Goal: Information Seeking & Learning: Check status

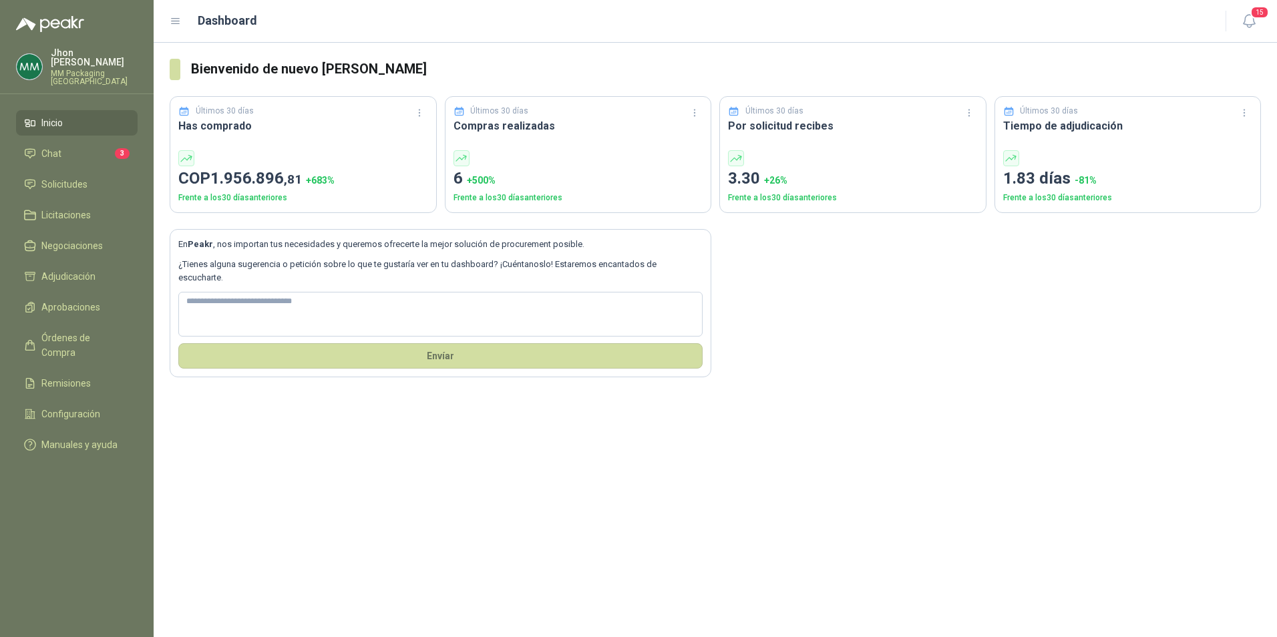
click at [861, 535] on div "Bienvenido de nuevo [PERSON_NAME] Últimos 30 días Has comprado COP 1.956.896 ,8…" at bounding box center [715, 340] width 1123 height 594
click at [66, 146] on li "Chat 3" at bounding box center [76, 153] width 105 height 15
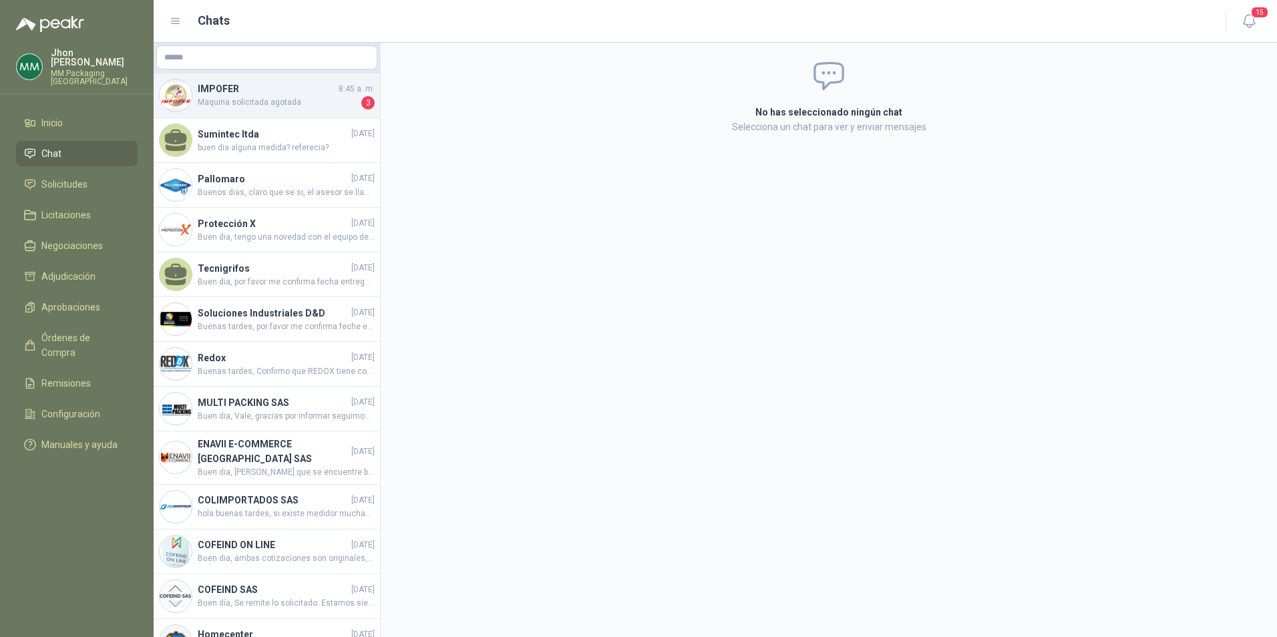
click at [293, 103] on span "Maquina solicitada agotada" at bounding box center [278, 102] width 161 height 13
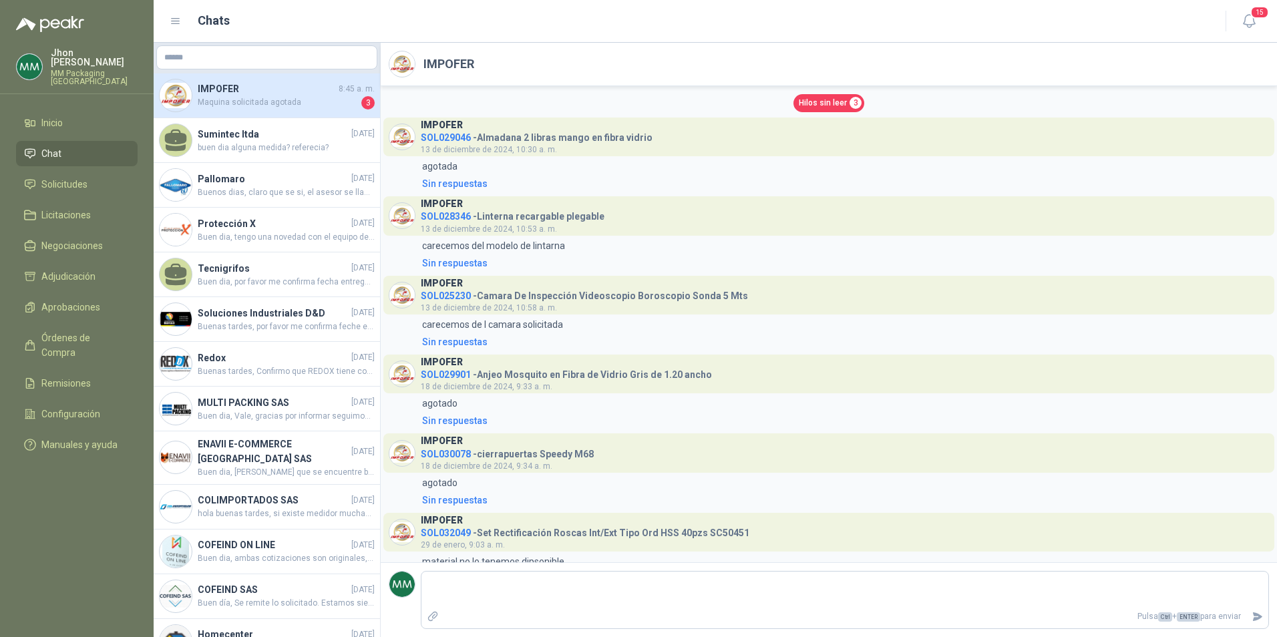
scroll to position [2482, 0]
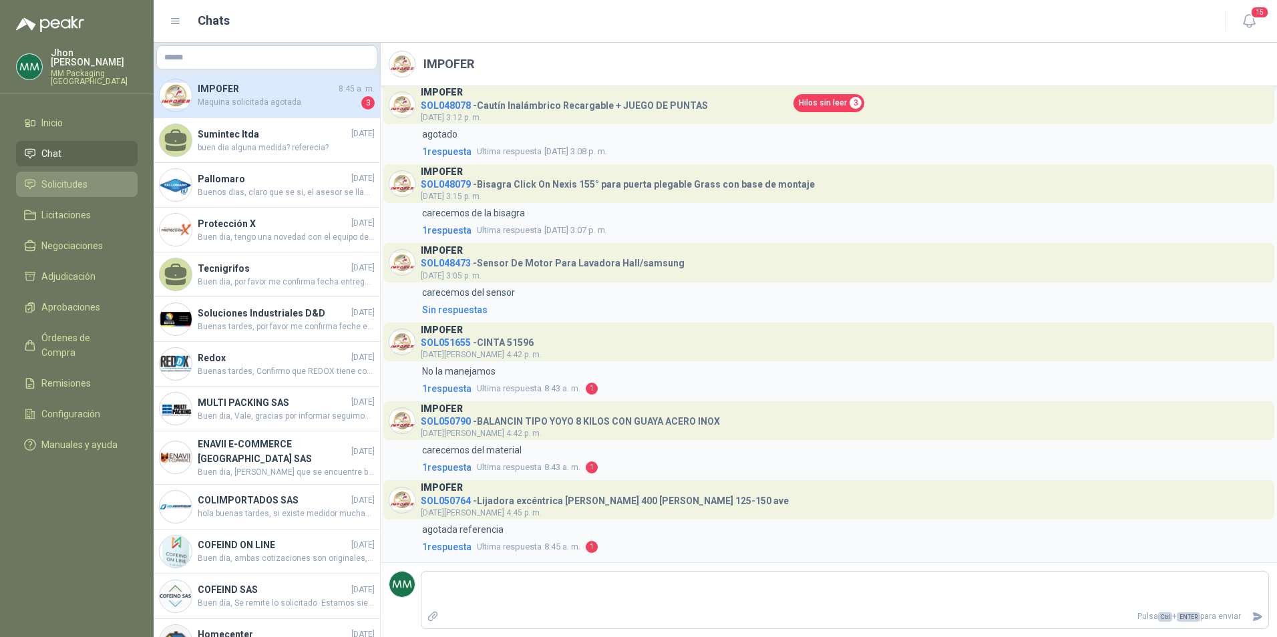
click at [107, 177] on li "Solicitudes" at bounding box center [76, 184] width 105 height 15
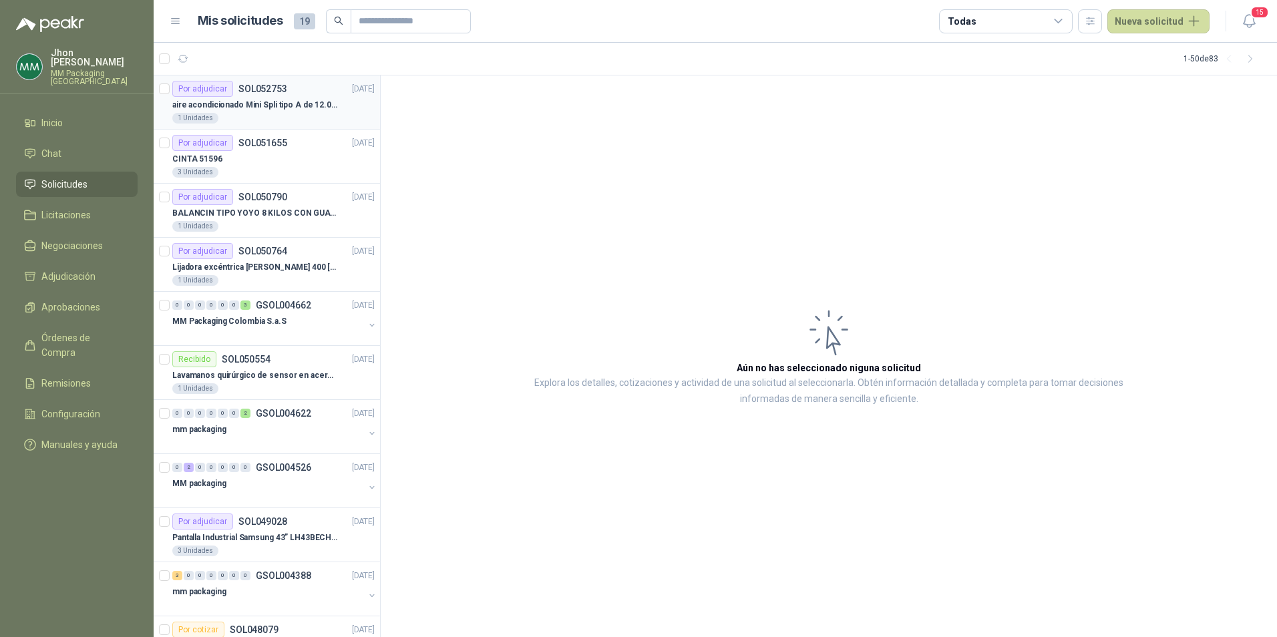
click at [290, 95] on div "Por adjudicar SOL052753 [DATE]" at bounding box center [273, 89] width 202 height 16
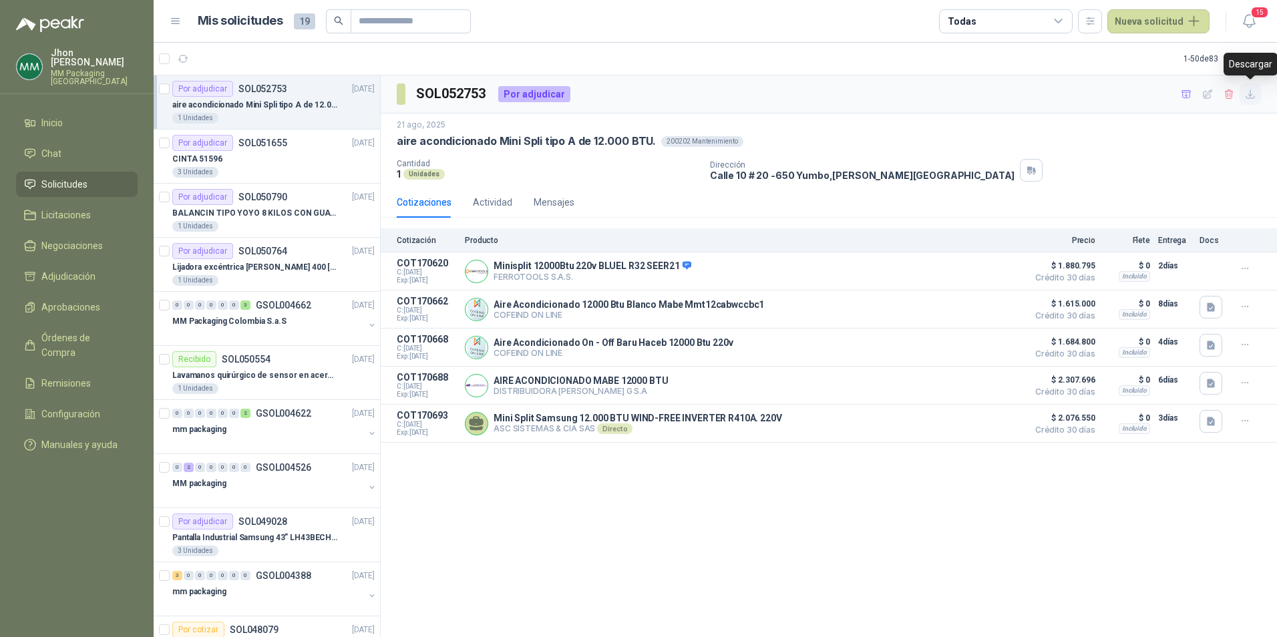
click at [1251, 92] on icon "button" at bounding box center [1250, 94] width 11 height 11
click at [630, 572] on div "SOL052753 Por adjudicar [DATE] aire acondicionado Mini Spli tipo A de 12.000 BT…" at bounding box center [829, 356] width 896 height 562
